Goal: Task Accomplishment & Management: Complete application form

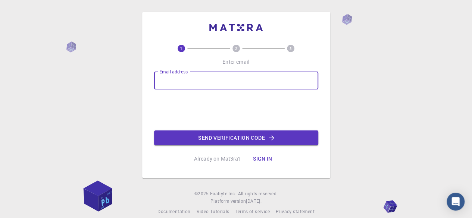
click at [168, 79] on input "Email address" at bounding box center [236, 81] width 164 height 18
type input "tantingstevejhonjames@gmail.com"
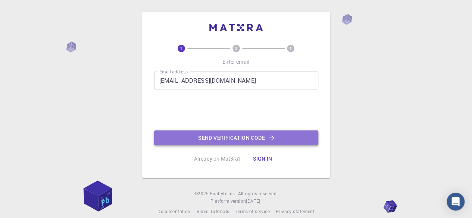
click at [194, 138] on button "Send verification code" at bounding box center [236, 138] width 164 height 15
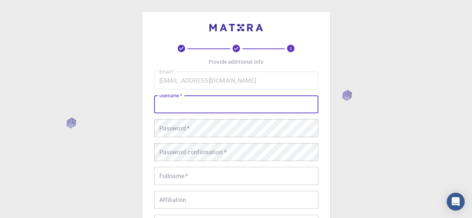
click at [191, 103] on input "username   *" at bounding box center [236, 105] width 164 height 18
type input "2D1F3CVGHB"
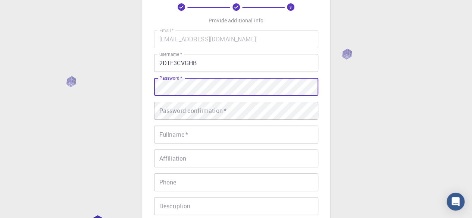
scroll to position [44, 0]
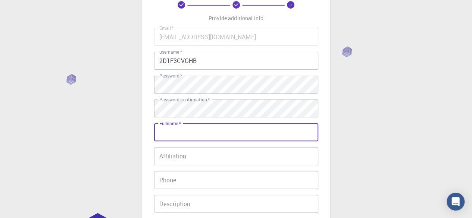
click at [213, 129] on input "Fullname   *" at bounding box center [236, 133] width 164 height 18
type input "[PERSON_NAME]"
type input "09661780818"
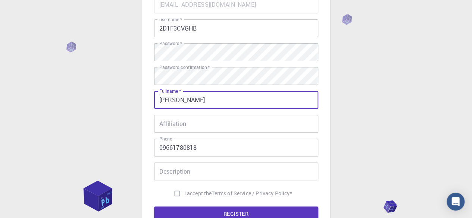
scroll to position [76, 0]
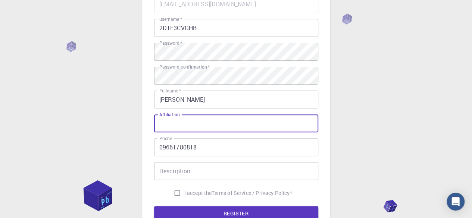
click at [206, 129] on input "Affiliation" at bounding box center [236, 124] width 164 height 18
type input "SINGLE"
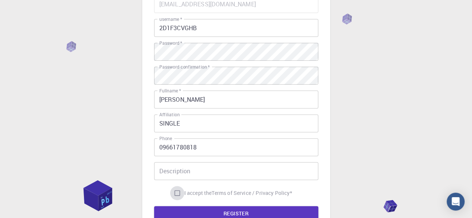
click at [179, 195] on input "I accept the Terms of Service / Privacy Policy *" at bounding box center [177, 193] width 14 height 14
checkbox input "true"
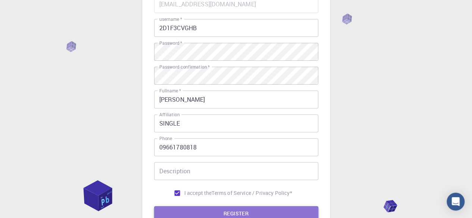
click at [182, 207] on button "REGISTER" at bounding box center [236, 213] width 164 height 15
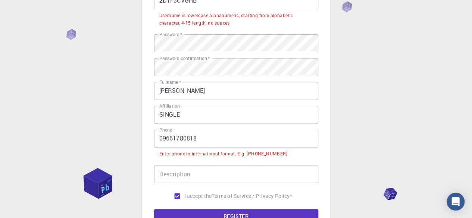
scroll to position [104, 0]
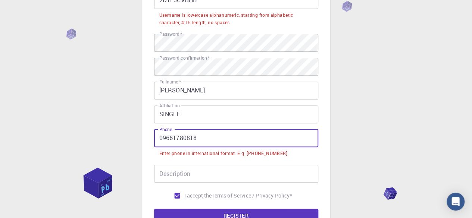
click at [163, 138] on input "09661780818" at bounding box center [236, 138] width 164 height 18
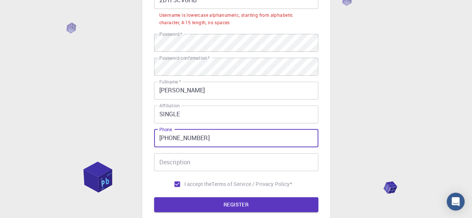
type input "+639661780818"
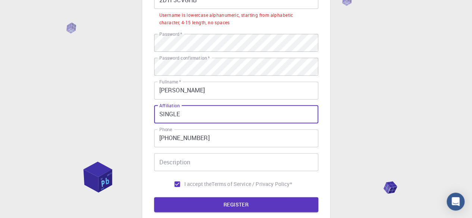
click at [220, 121] on input "SINGLE" at bounding box center [236, 115] width 164 height 18
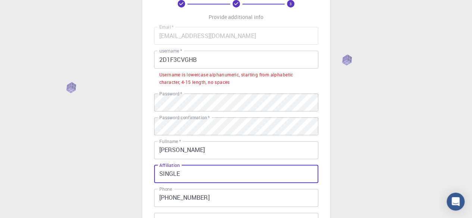
scroll to position [40, 0]
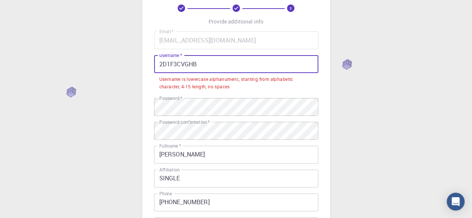
click at [195, 61] on input "2D1F3CVGHB" at bounding box center [236, 64] width 164 height 18
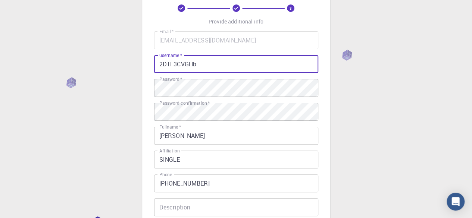
scroll to position [162, 0]
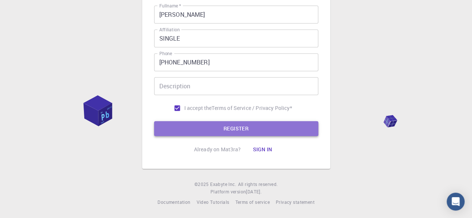
click at [259, 125] on button "REGISTER" at bounding box center [236, 128] width 164 height 15
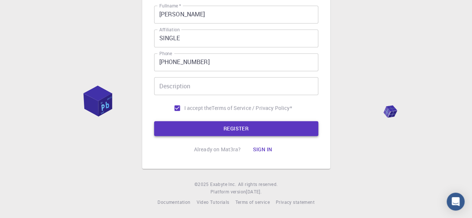
scroll to position [0, 0]
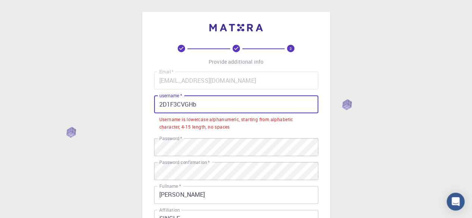
click at [204, 107] on input "2D1F3CVGHb" at bounding box center [236, 105] width 164 height 18
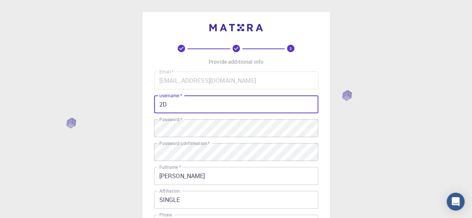
type input "2"
type input "steveh67238495"
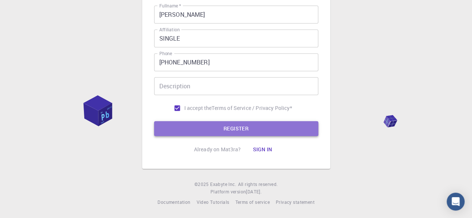
click at [281, 125] on button "REGISTER" at bounding box center [236, 128] width 164 height 15
click at [274, 129] on button "REGISTER" at bounding box center [236, 128] width 164 height 15
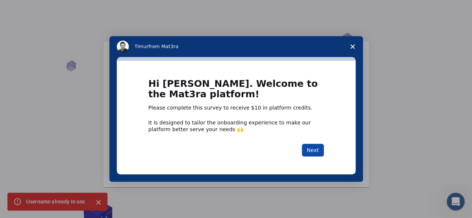
click at [313, 152] on button "Next" at bounding box center [313, 150] width 22 height 13
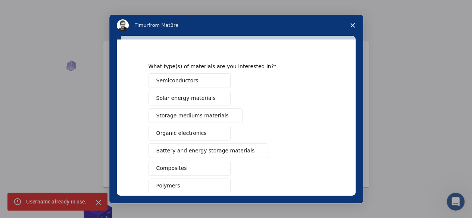
scroll to position [13, 0]
click at [201, 80] on button "Semiconductors" at bounding box center [190, 80] width 82 height 15
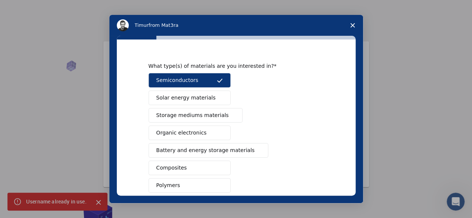
click at [192, 96] on span "Solar energy materials" at bounding box center [185, 98] width 59 height 8
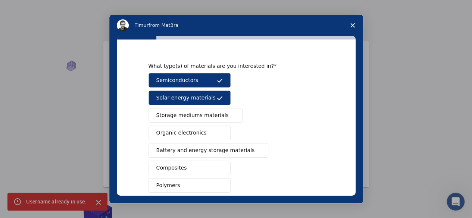
click at [187, 112] on span "Storage mediums materials" at bounding box center [192, 116] width 72 height 8
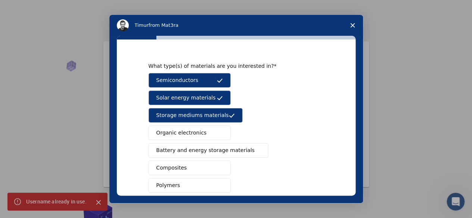
click at [181, 151] on span "Battery and energy storage materials" at bounding box center [205, 151] width 99 height 8
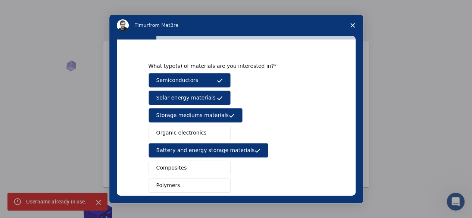
scroll to position [139, 0]
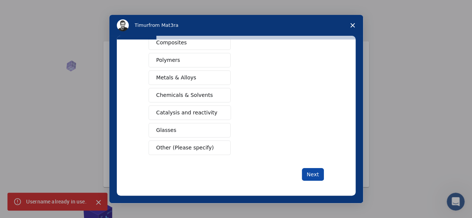
click at [310, 177] on button "Next" at bounding box center [313, 174] width 22 height 13
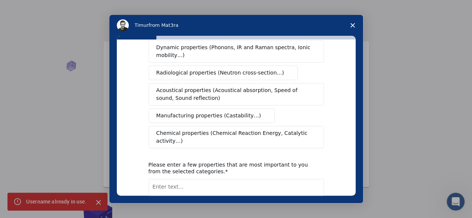
scroll to position [0, 0]
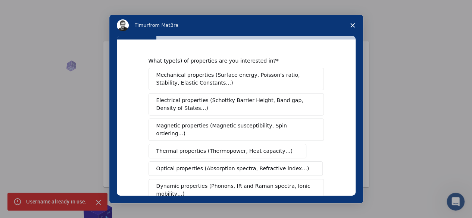
click at [312, 179] on button "Dynamic properties (Phonons, IR and Raman spectra, Ionic mobility…)" at bounding box center [236, 190] width 175 height 22
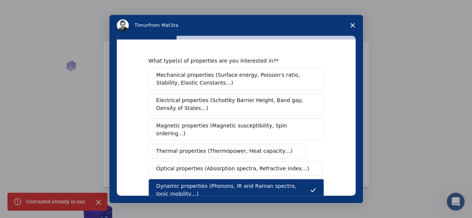
click at [231, 117] on div "Mechanical properties (Surface energy, Poisson's ratio, Stability, Elastic Cons…" at bounding box center [236, 177] width 175 height 219
click at [232, 102] on span "Electrical properties (Schottky Barrier Height, Band gap, Density of States…)" at bounding box center [233, 105] width 155 height 16
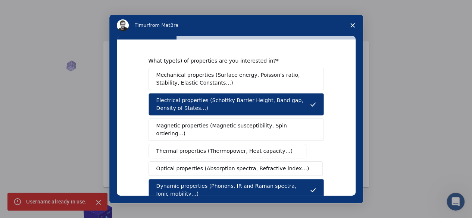
scroll to position [178, 0]
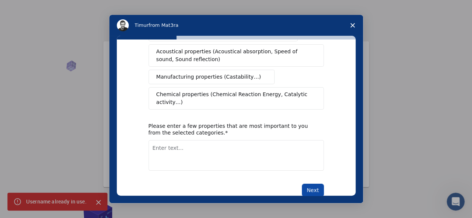
click at [310, 184] on button "Next" at bounding box center [313, 190] width 22 height 13
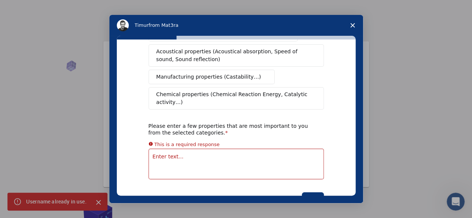
click at [249, 149] on textarea "Enter text..." at bounding box center [236, 164] width 175 height 31
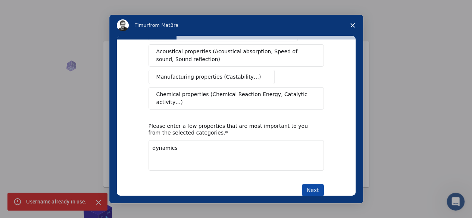
type textarea "dynamics"
click at [307, 184] on button "Next" at bounding box center [313, 190] width 22 height 13
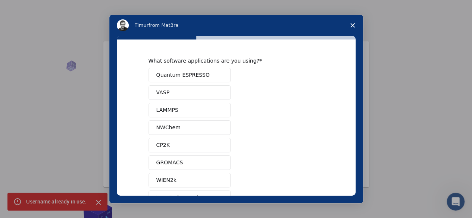
click at [203, 75] on button "Quantum ESPRESSO" at bounding box center [190, 75] width 82 height 15
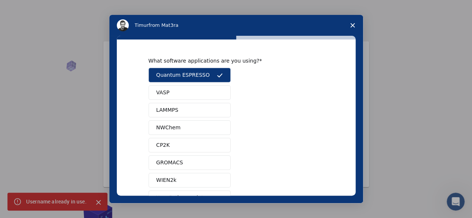
click at [196, 152] on div "Quantum ESPRESSO VASP LAMMPS NWChem CP2K GROMACS WIEN2k Your Python scripts Mac…" at bounding box center [236, 154] width 175 height 172
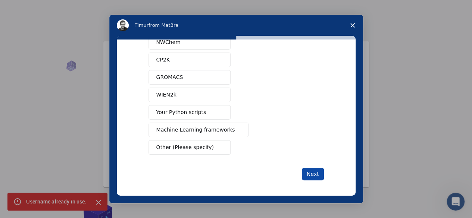
click at [312, 171] on button "Next" at bounding box center [313, 174] width 22 height 13
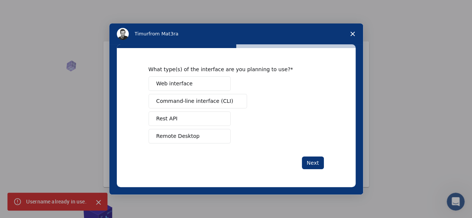
click at [211, 95] on button "Command-line interface (CLI)" at bounding box center [198, 101] width 99 height 15
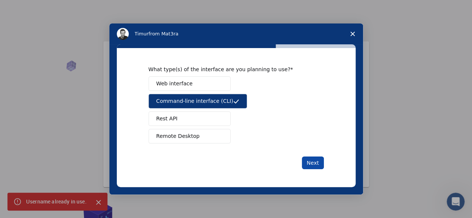
click at [310, 164] on button "Next" at bounding box center [313, 163] width 22 height 13
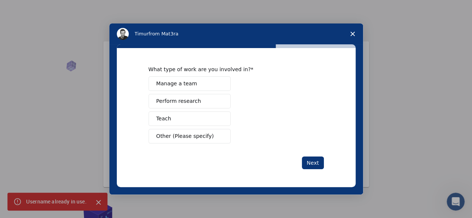
click at [206, 81] on button "Manage a team" at bounding box center [190, 83] width 82 height 15
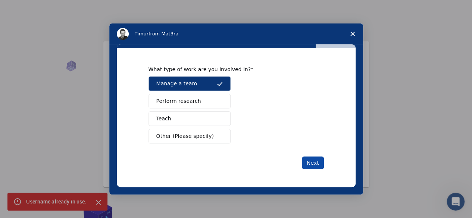
click at [311, 161] on button "Next" at bounding box center [313, 163] width 22 height 13
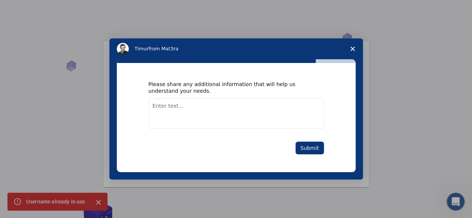
click at [222, 105] on textarea "Enter text..." at bounding box center [236, 113] width 175 height 31
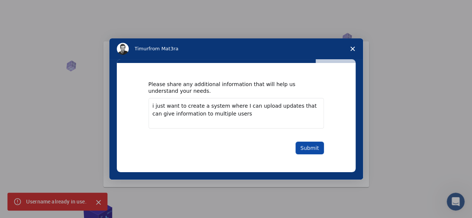
type textarea "i just want to create a system where I can upload updates that can give informa…"
click at [303, 143] on button "Submit" at bounding box center [310, 148] width 28 height 13
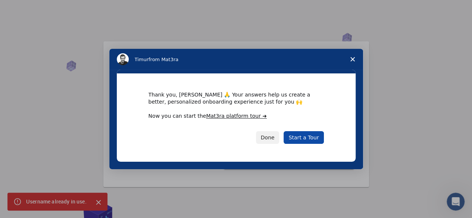
click at [303, 137] on link "Start a Tour" at bounding box center [304, 137] width 40 height 13
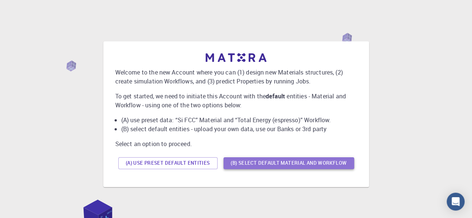
click at [241, 162] on button "(B) Select default material and workflow" at bounding box center [289, 163] width 131 height 12
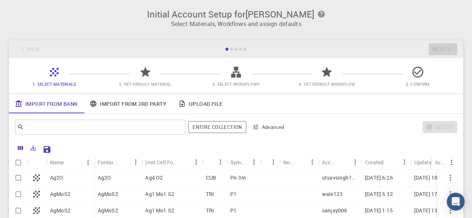
click at [116, 179] on div "Ag2O" at bounding box center [118, 178] width 48 height 16
checkbox input "true"
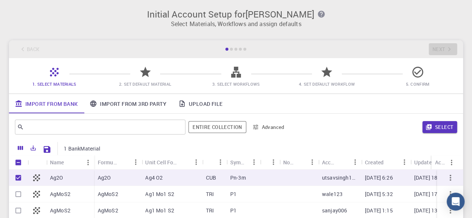
click at [116, 179] on div "Ag2O" at bounding box center [118, 178] width 48 height 16
checkbox input "false"
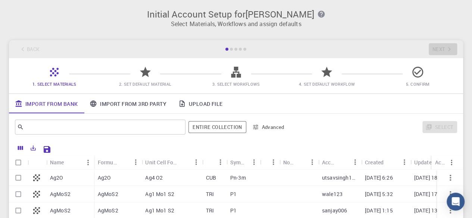
click at [116, 179] on div "Ag2O" at bounding box center [118, 178] width 48 height 16
checkbox input "true"
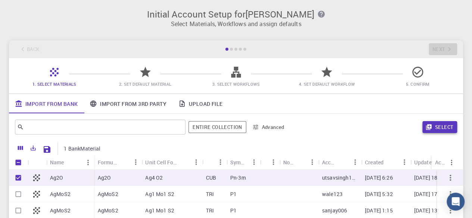
click at [440, 126] on button "Select" at bounding box center [439, 127] width 35 height 12
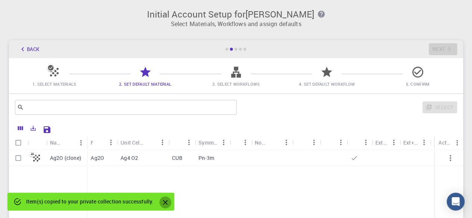
click at [165, 203] on icon "Close" at bounding box center [165, 203] width 8 height 8
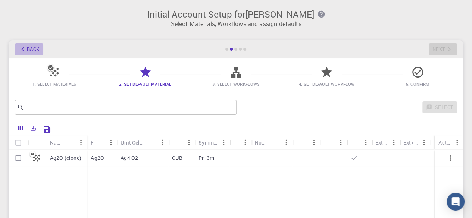
click at [22, 49] on icon "button" at bounding box center [22, 49] width 3 height 4
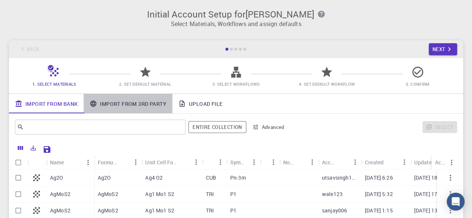
click at [119, 106] on link "Import From 3rd Party" at bounding box center [128, 103] width 88 height 19
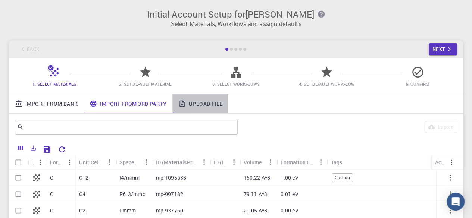
click at [204, 104] on link "Upload File" at bounding box center [200, 103] width 56 height 19
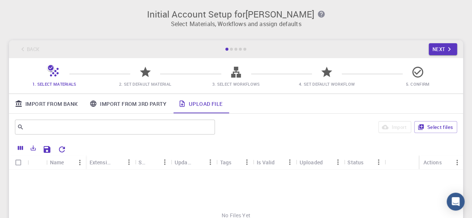
click at [325, 85] on span "4. Set Default Workflow" at bounding box center [327, 84] width 56 height 6
click at [435, 46] on button "Next" at bounding box center [443, 49] width 29 height 12
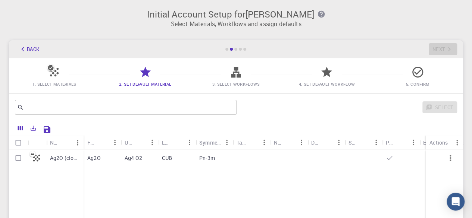
click at [435, 46] on div "Back Next" at bounding box center [236, 49] width 454 height 18
click at [232, 76] on icon at bounding box center [236, 72] width 10 height 11
click at [237, 49] on div at bounding box center [235, 49] width 3 height 3
